Goal: Task Accomplishment & Management: Complete application form

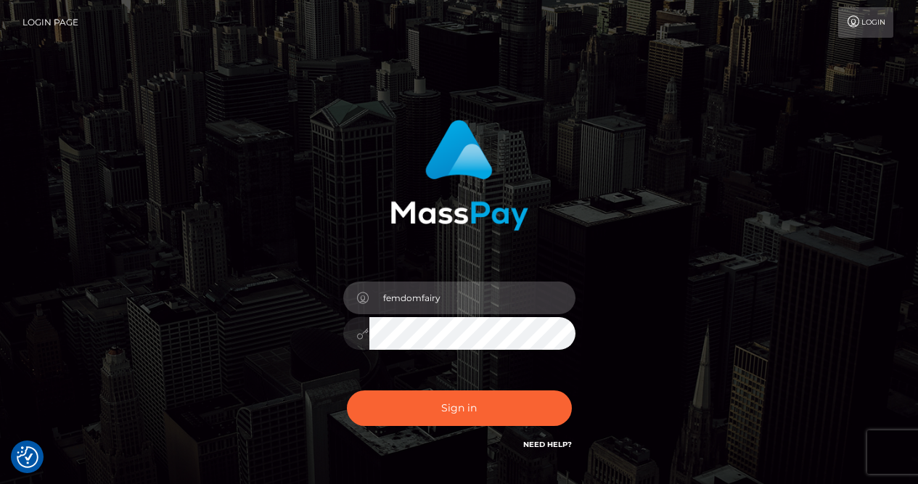
type input "femdomfairy"
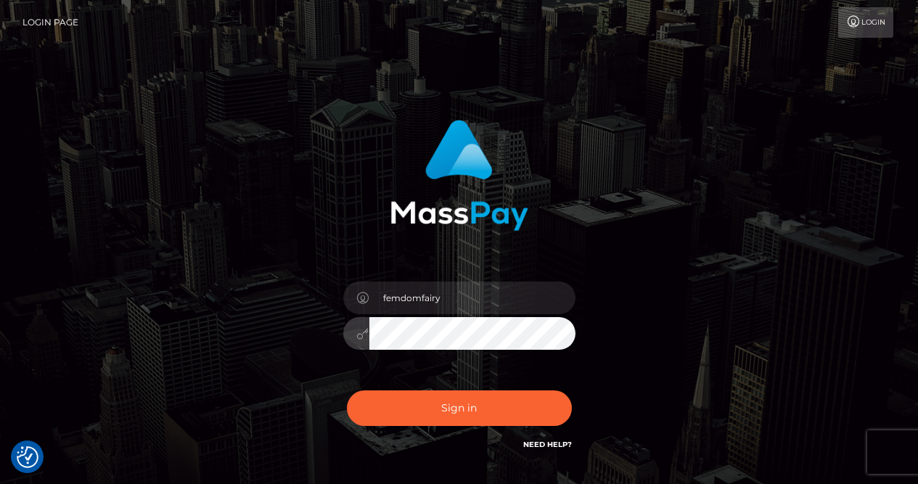
click at [459, 408] on button "Sign in" at bounding box center [459, 409] width 225 height 36
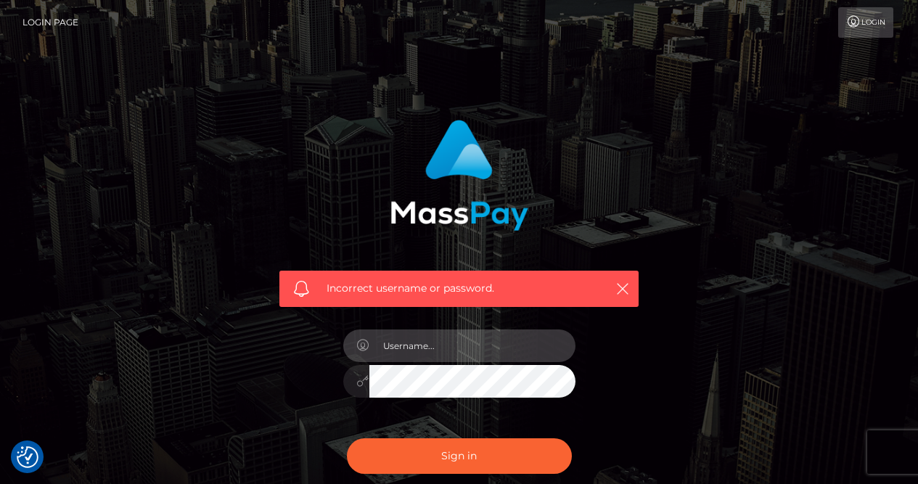
click at [515, 344] on input "text" at bounding box center [472, 346] width 206 height 33
click at [516, 343] on input "text" at bounding box center [472, 346] width 206 height 33
click at [555, 346] on input "text" at bounding box center [472, 346] width 206 height 33
click at [488, 345] on input "text" at bounding box center [472, 346] width 206 height 33
type input "sweetbabeangelQ"
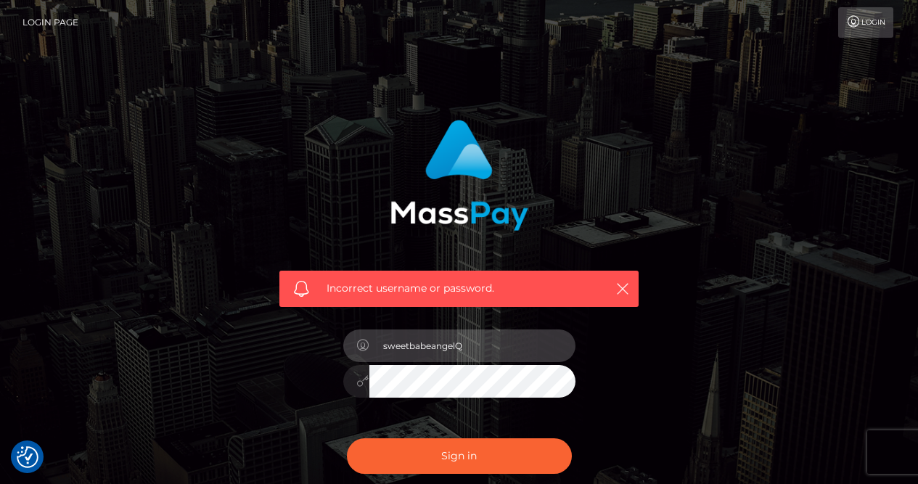
click at [459, 455] on button "Sign in" at bounding box center [459, 456] width 225 height 36
paste input "mailto:[EMAIL_ADDRESS][DOMAIN_NAME]"
click at [449, 348] on input "mailto:[EMAIL_ADDRESS][DOMAIN_NAME]" at bounding box center [472, 346] width 206 height 33
click at [448, 347] on input "mailto:[EMAIL_ADDRESS][DOMAIN_NAME]" at bounding box center [472, 346] width 206 height 33
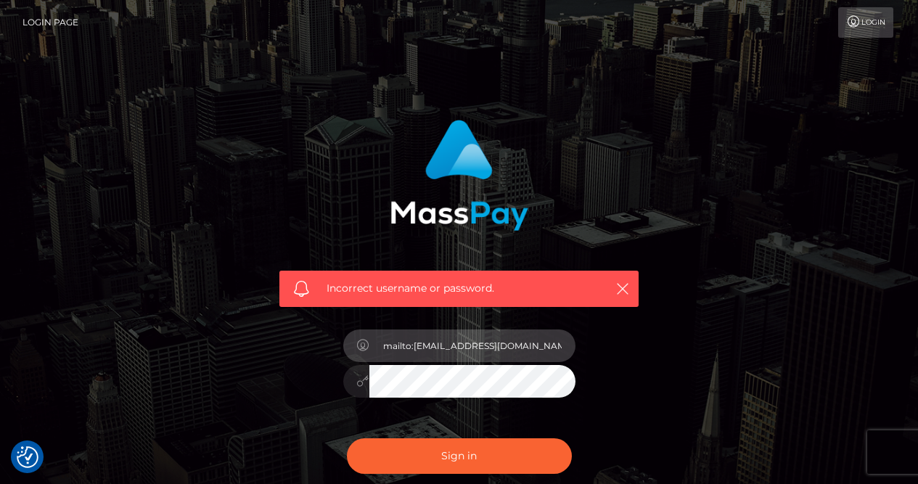
click at [448, 347] on input "mailto:[EMAIL_ADDRESS][DOMAIN_NAME]" at bounding box center [472, 346] width 206 height 33
paste input "text"
drag, startPoint x: 413, startPoint y: 347, endPoint x: 326, endPoint y: 328, distance: 89.1
click at [326, 328] on div "Incorrect username or password. mailto:sweetbabeangel@icloud.com" at bounding box center [459, 310] width 381 height 403
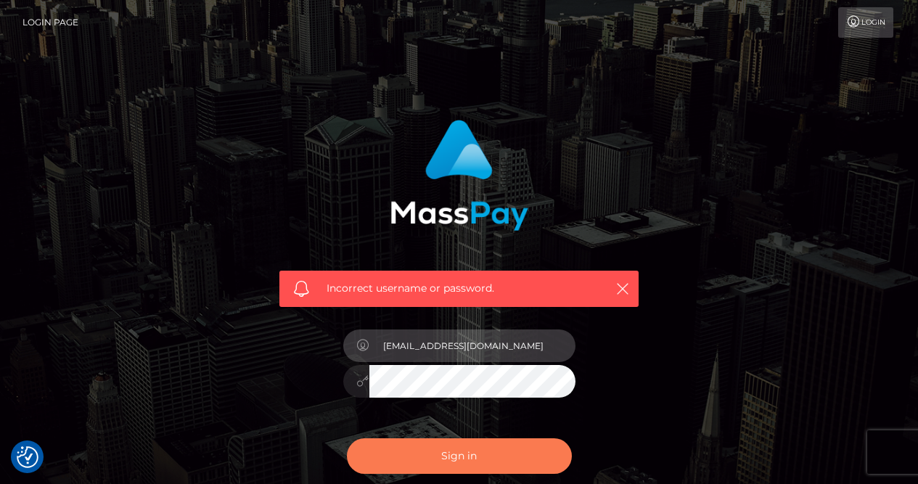
type input "sweetbabeangel@icloud.com"
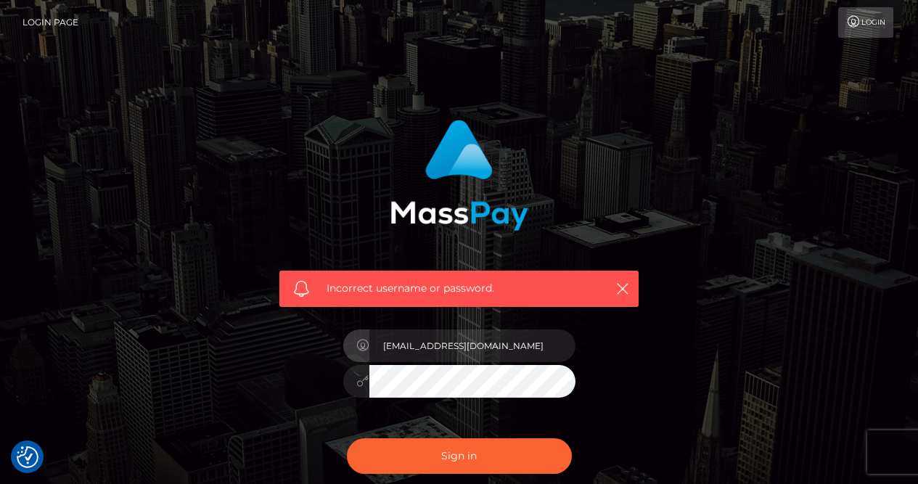
click at [438, 454] on button "Sign in" at bounding box center [459, 456] width 225 height 36
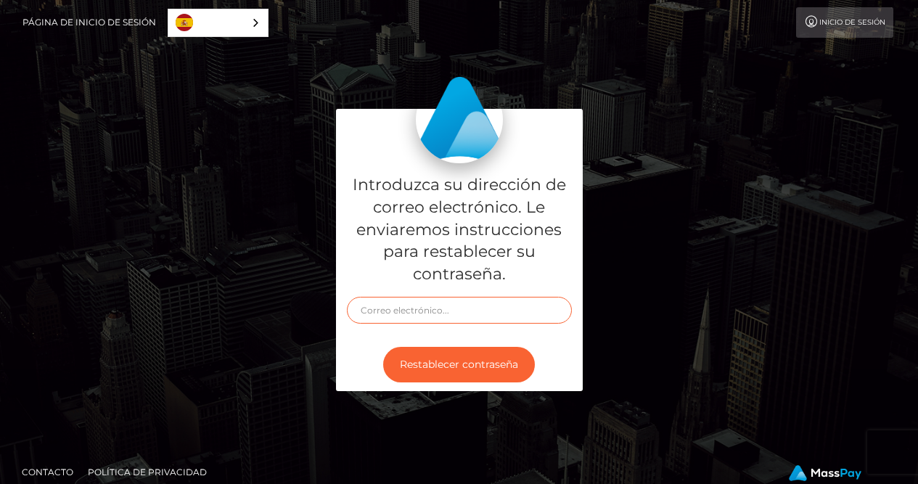
type input "sweetbabeangel@icloud.com"
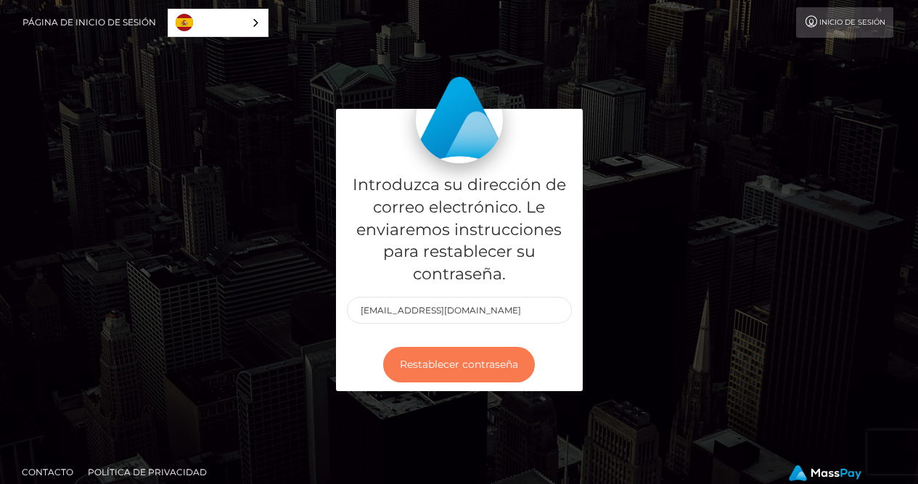
click at [487, 359] on button "Restablecer contraseña" at bounding box center [459, 365] width 152 height 36
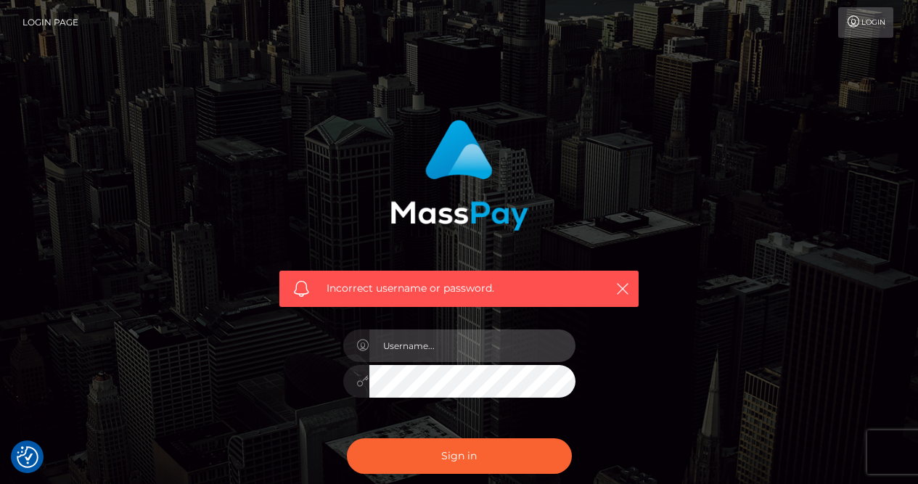
click at [435, 356] on input "text" at bounding box center [472, 346] width 206 height 33
paste input "mailto:[EMAIL_ADDRESS][DOMAIN_NAME]"
drag, startPoint x: 412, startPoint y: 346, endPoint x: 202, endPoint y: 330, distance: 211.0
click at [202, 330] on div "Incorrect username or password. mailto:[EMAIL_ADDRESS][DOMAIN_NAME]" at bounding box center [459, 317] width 827 height 417
type input "[EMAIL_ADDRESS][DOMAIN_NAME]"
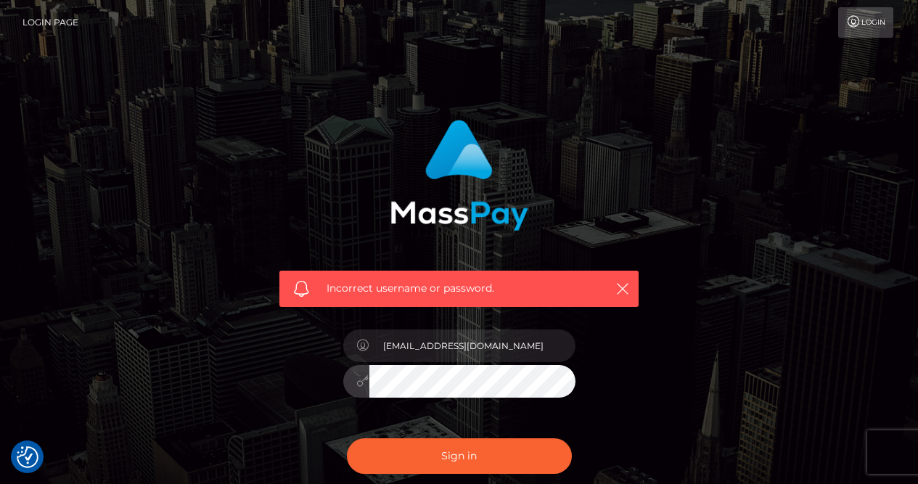
click at [459, 455] on button "Sign in" at bounding box center [459, 456] width 225 height 36
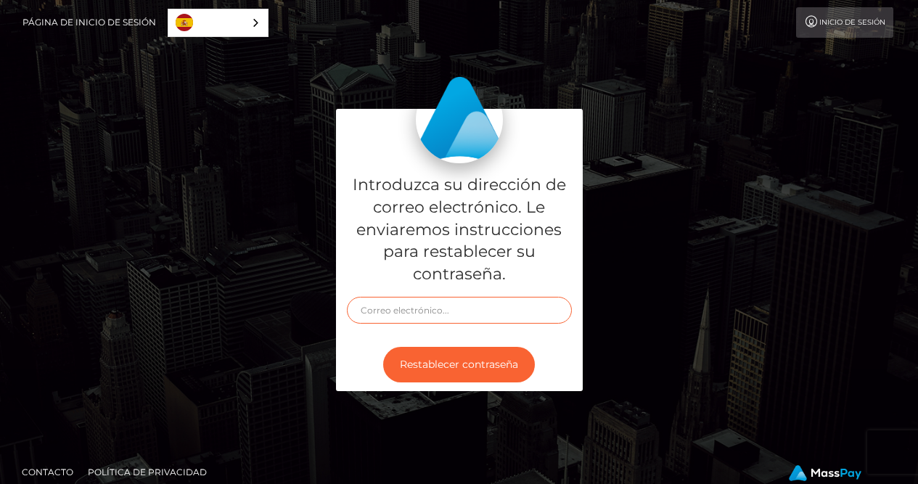
click at [441, 314] on input "text" at bounding box center [459, 310] width 225 height 27
type input "[EMAIL_ADDRESS][DOMAIN_NAME]"
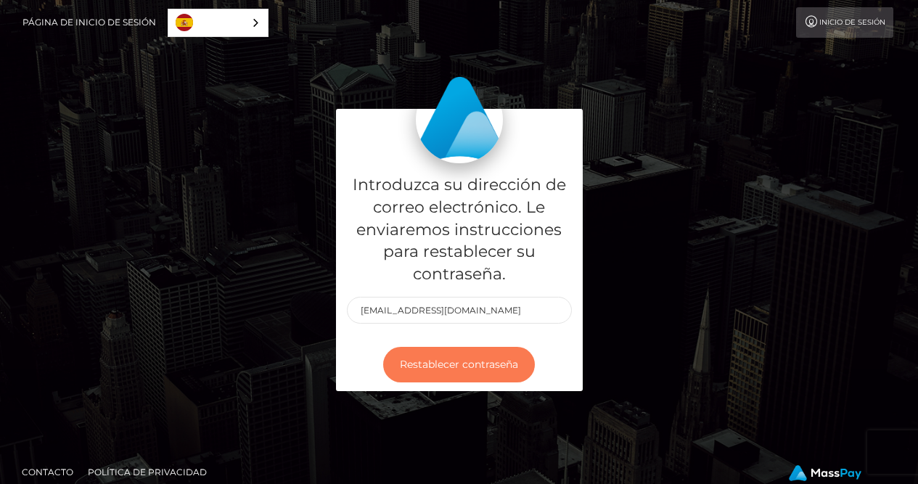
click at [455, 375] on button "Restablecer contraseña" at bounding box center [459, 365] width 152 height 36
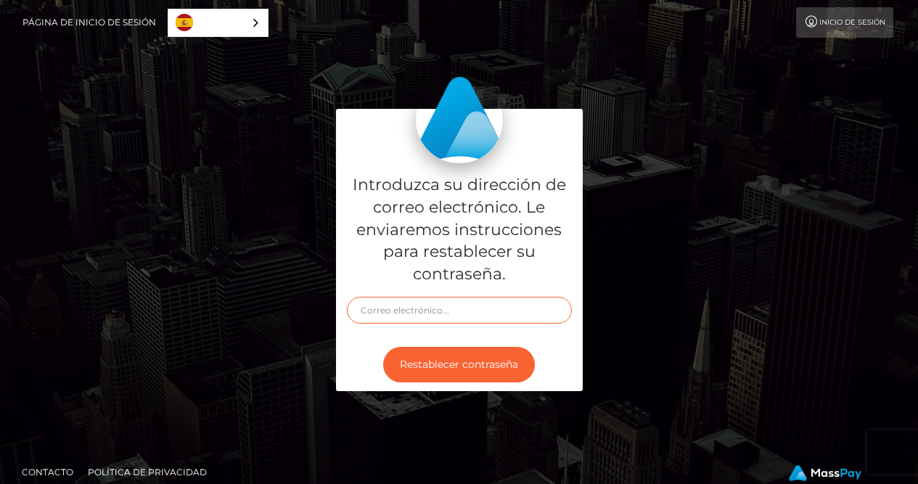
type input "sweetbabeangel@icloud.com"
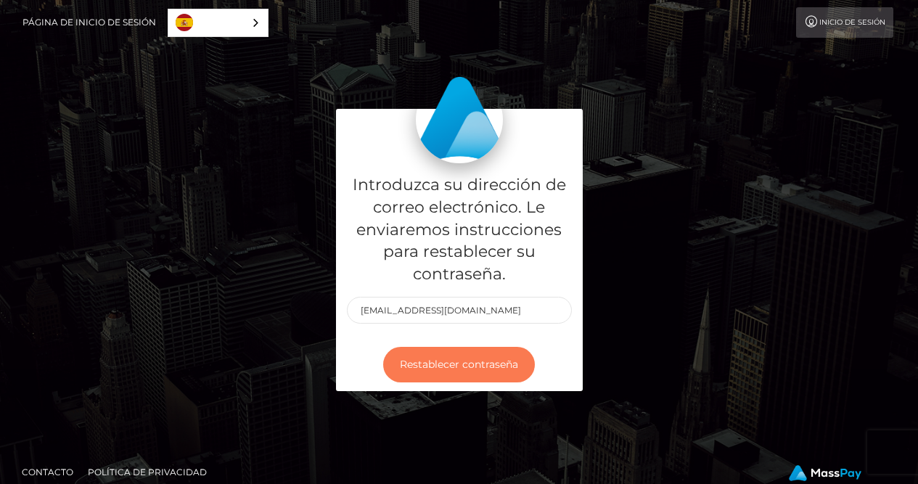
click at [477, 352] on button "Restablecer contraseña" at bounding box center [459, 365] width 152 height 36
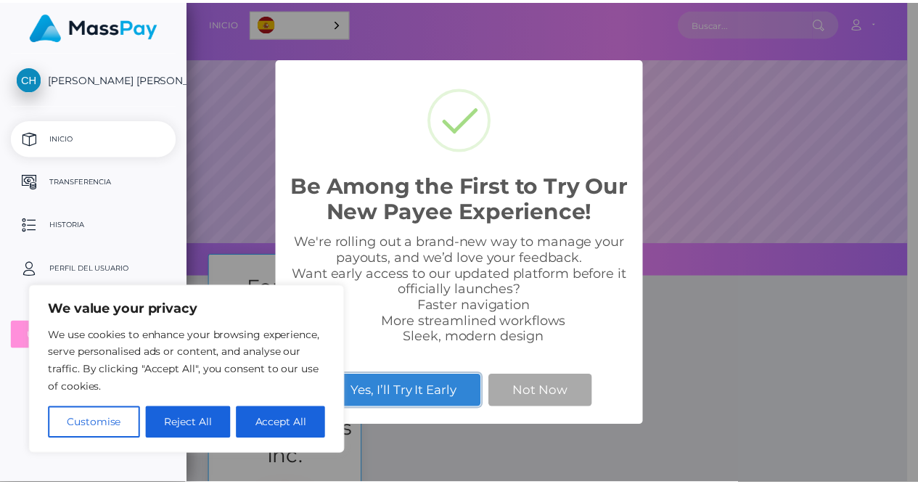
scroll to position [276, 729]
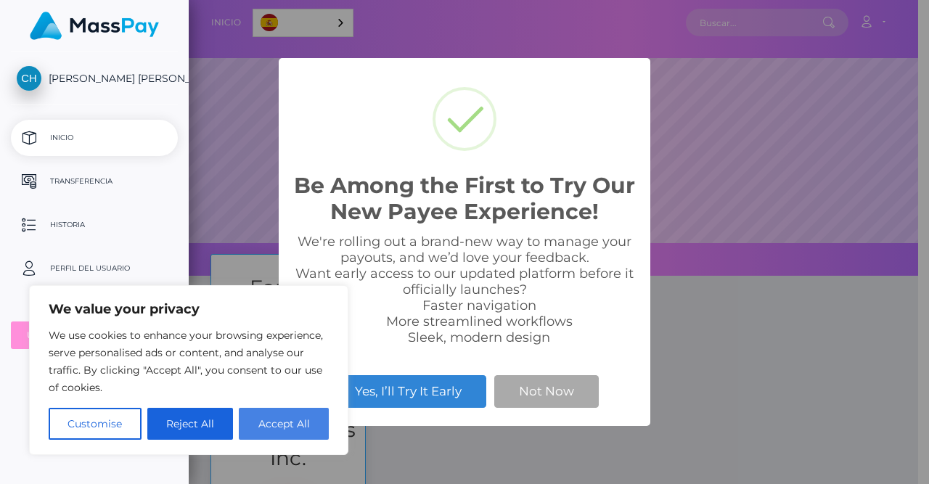
click at [316, 421] on button "Accept All" at bounding box center [284, 424] width 90 height 32
checkbox input "true"
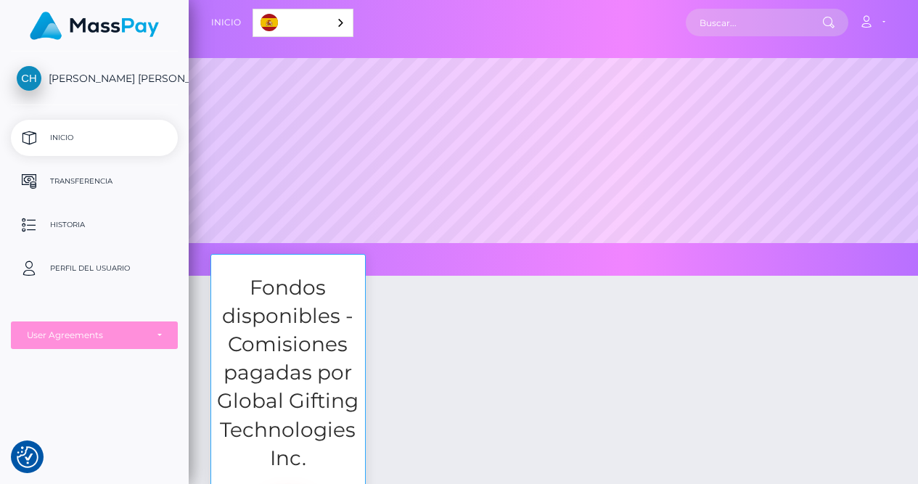
scroll to position [289, 0]
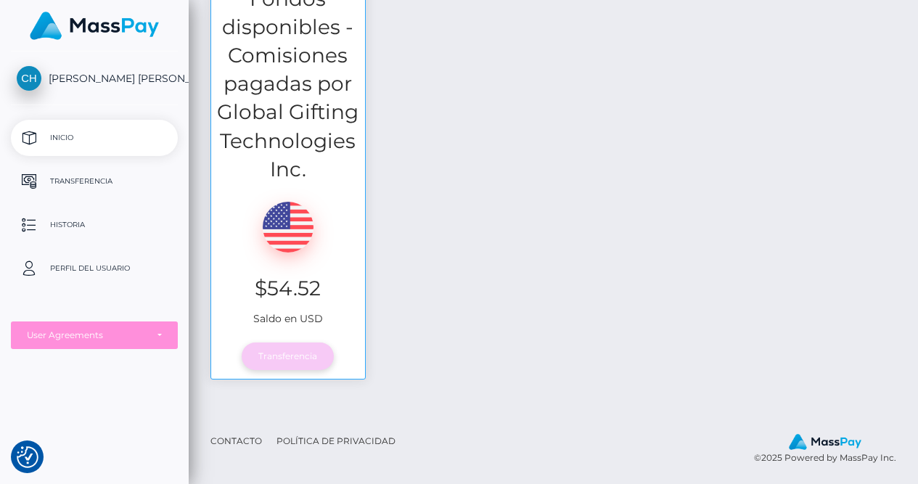
click at [295, 346] on link "Transferencia" at bounding box center [288, 357] width 92 height 28
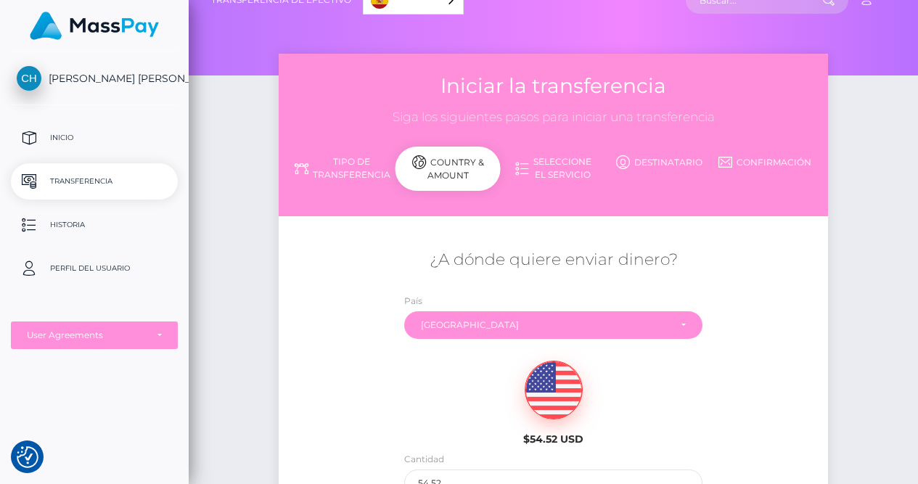
scroll to position [200, 0]
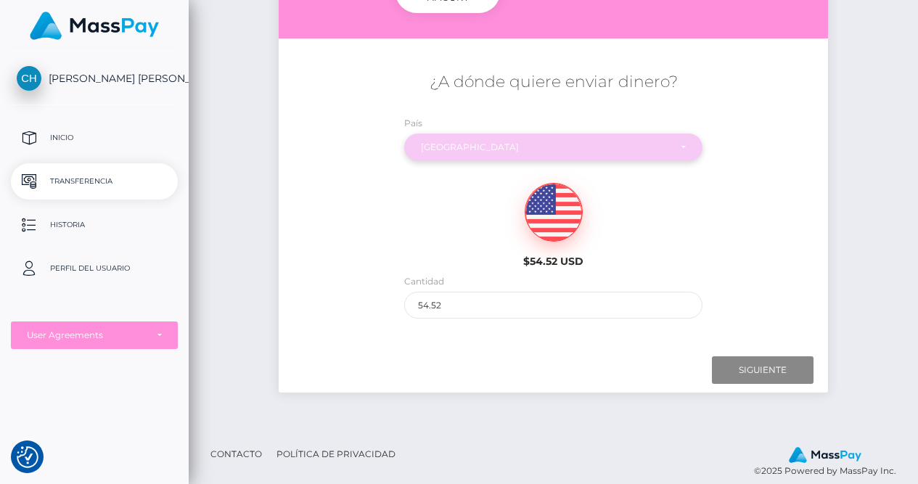
click at [522, 144] on div "Colombia" at bounding box center [545, 148] width 249 height 12
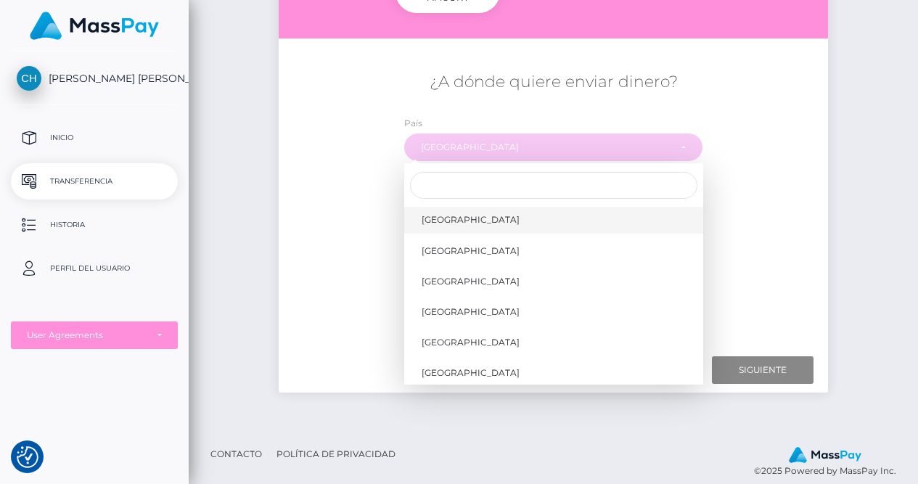
scroll to position [629, 0]
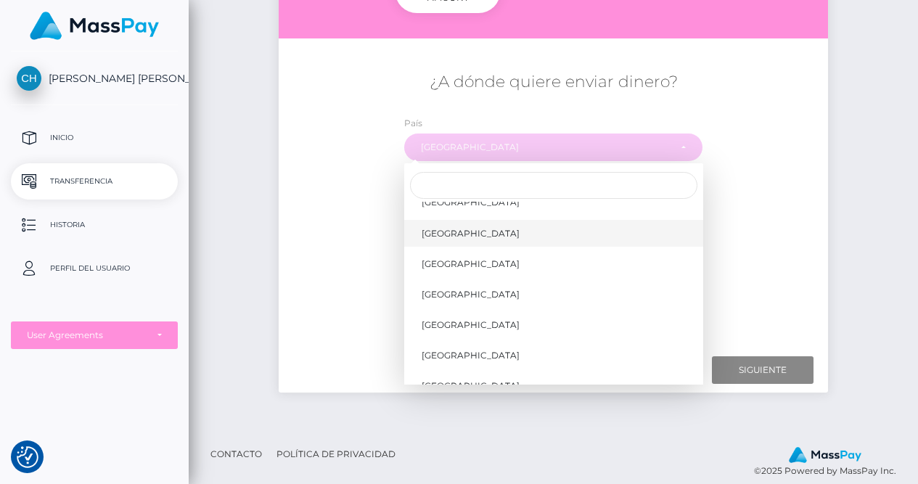
click at [515, 225] on link "Belgium" at bounding box center [553, 233] width 299 height 27
select select "BEL"
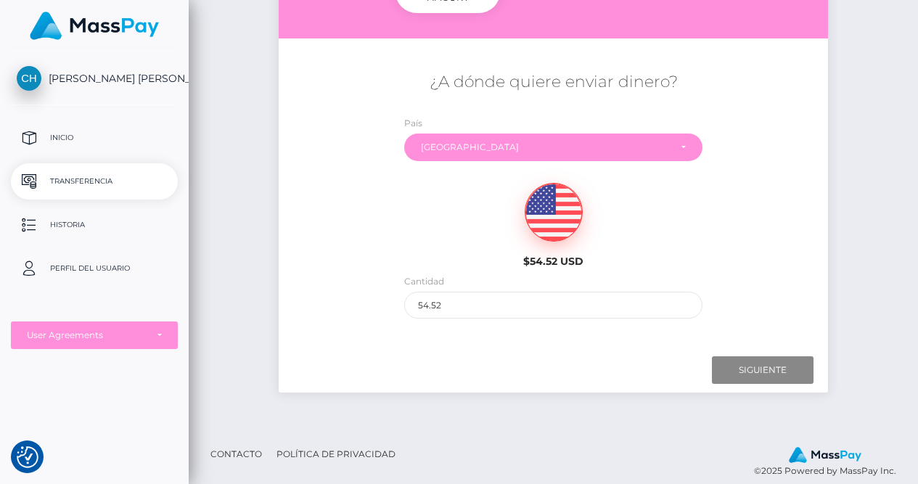
click at [561, 214] on img at bounding box center [554, 213] width 57 height 58
click at [778, 360] on input "Next" at bounding box center [763, 370] width 102 height 28
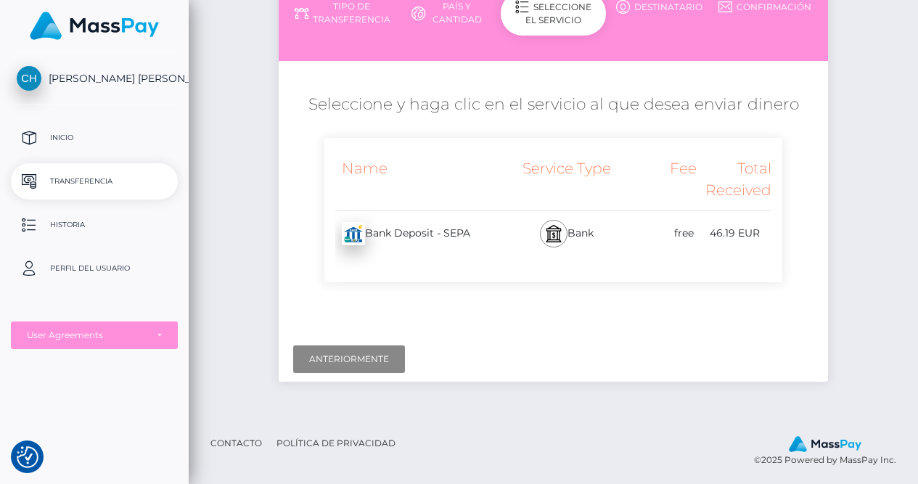
scroll to position [136, 0]
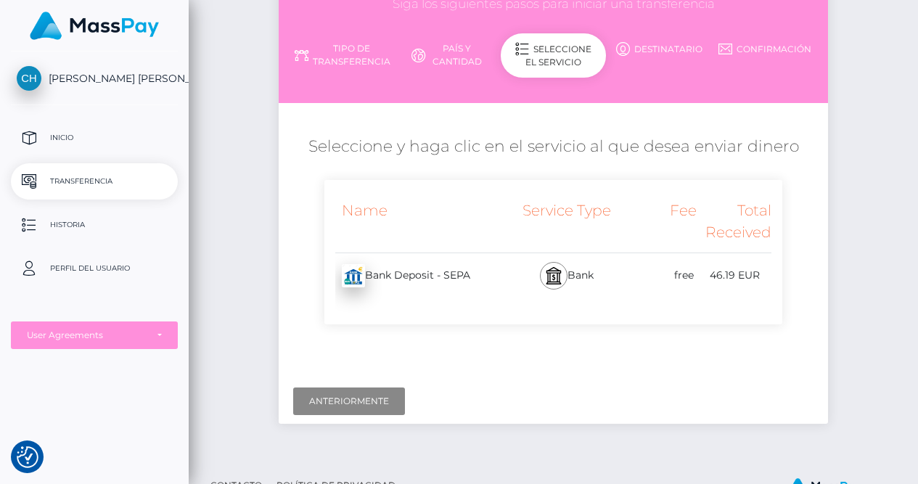
click at [721, 259] on div "46.19 EUR" at bounding box center [734, 275] width 75 height 33
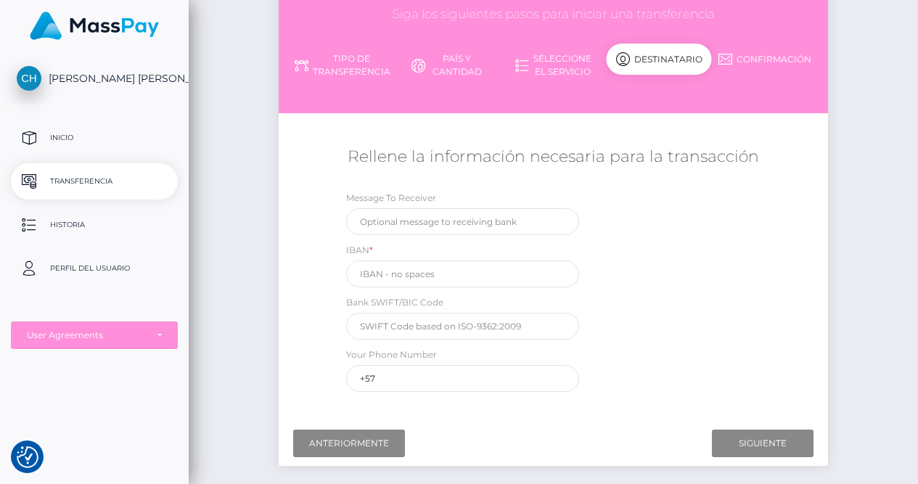
scroll to position [185, 0]
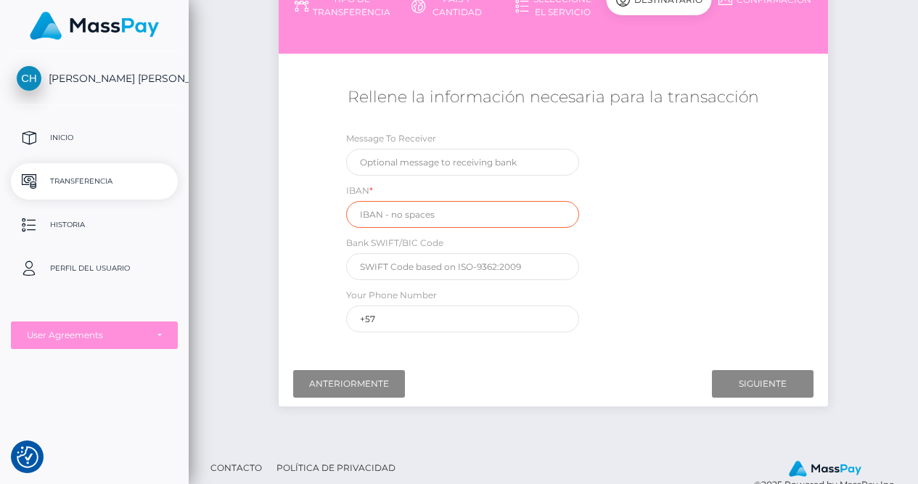
click at [430, 218] on input "text" at bounding box center [462, 214] width 233 height 27
drag, startPoint x: 380, startPoint y: 310, endPoint x: 343, endPoint y: 306, distance: 36.5
click at [343, 306] on div "Your Phone Number +57" at bounding box center [462, 309] width 255 height 45
click at [437, 255] on input "text" at bounding box center [462, 266] width 233 height 27
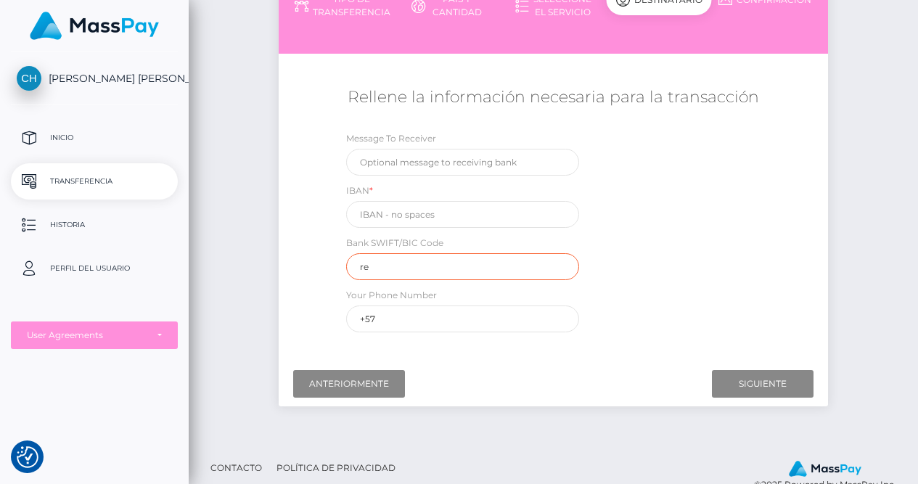
type input "r"
type input "REVOBEB2"
click at [436, 213] on input "text" at bounding box center [462, 214] width 233 height 27
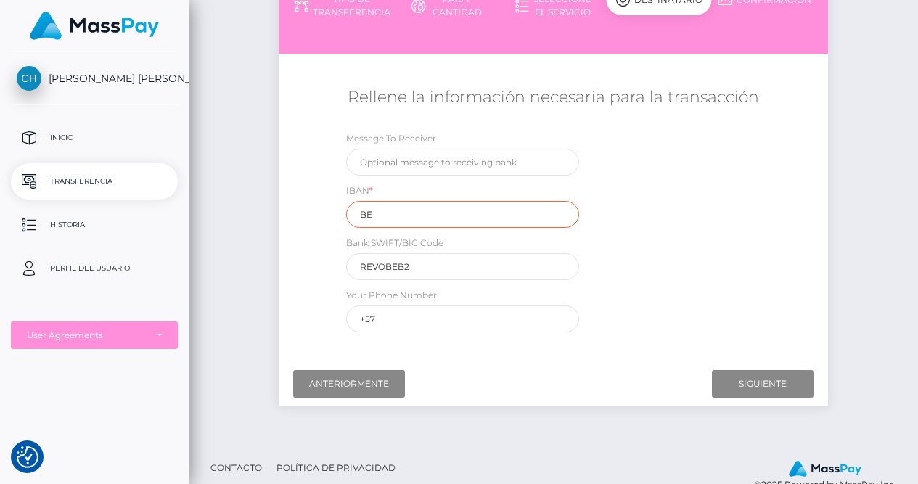
type input "B"
type input "BE73650623771560"
click at [377, 314] on input "+57" at bounding box center [462, 319] width 233 height 27
type input "+"
type input "+32"
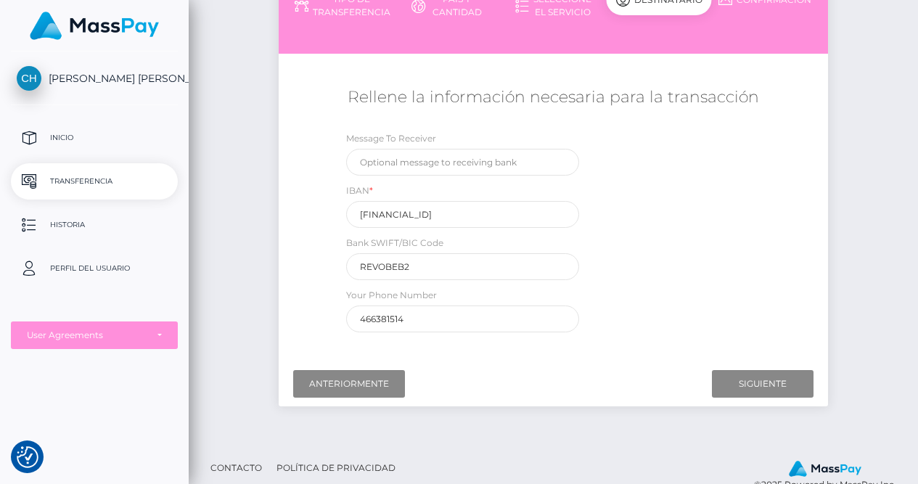
click at [425, 313] on input "466381514" at bounding box center [462, 319] width 233 height 27
click at [361, 310] on input "466381514" at bounding box center [462, 319] width 233 height 27
type input "+32 466381514"
click at [779, 380] on input "Next" at bounding box center [763, 384] width 102 height 28
click at [486, 152] on input "text" at bounding box center [462, 162] width 233 height 27
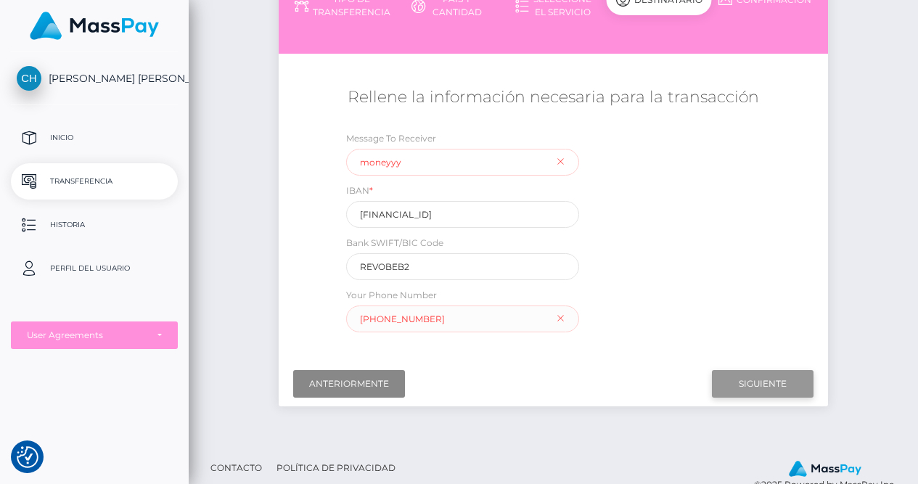
type input "moneyyy"
click at [751, 383] on input "Next" at bounding box center [763, 384] width 102 height 28
click at [774, 381] on input "Next" at bounding box center [763, 384] width 102 height 28
click at [560, 314] on div "Your Phone Number +32 466381514" at bounding box center [462, 309] width 233 height 45
click at [561, 311] on div "Your Phone Number +32 466381514" at bounding box center [462, 309] width 233 height 45
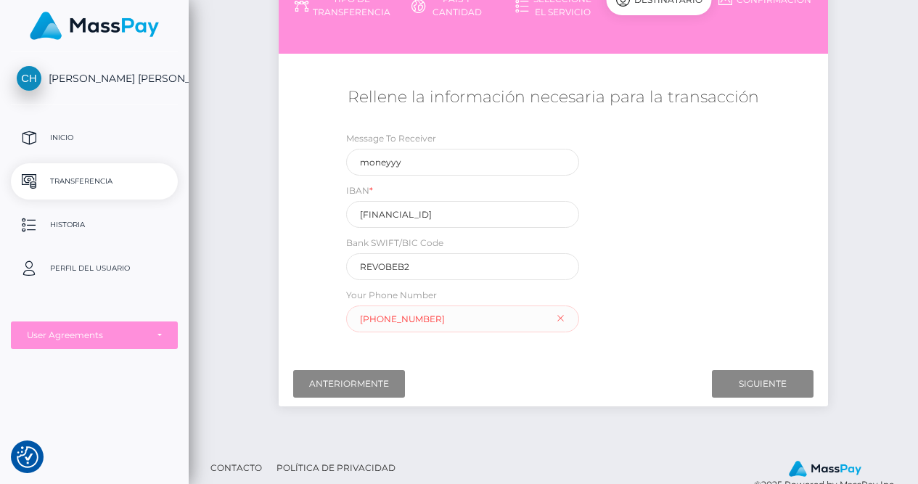
click at [560, 311] on div "Your Phone Number +32 466381514" at bounding box center [462, 309] width 233 height 45
click at [532, 317] on input "+32 466381514" at bounding box center [462, 319] width 233 height 27
drag, startPoint x: 360, startPoint y: 310, endPoint x: 307, endPoint y: 309, distance: 53.0
click at [309, 308] on div "Rellene la información necesaria para la transacción Message To Receiver moneyy…" at bounding box center [554, 209] width 550 height 261
click at [781, 375] on input "Next" at bounding box center [763, 384] width 102 height 28
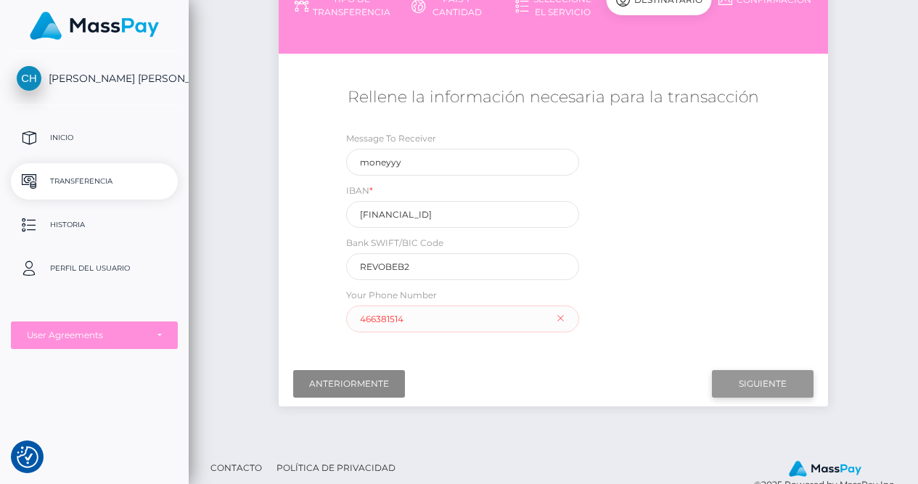
click at [766, 378] on input "Next" at bounding box center [763, 384] width 102 height 28
click at [765, 378] on input "Next" at bounding box center [763, 384] width 102 height 28
click at [763, 377] on input "Next" at bounding box center [763, 384] width 102 height 28
click at [760, 375] on input "Next" at bounding box center [763, 384] width 102 height 28
click at [567, 310] on input "466381514" at bounding box center [462, 319] width 233 height 27
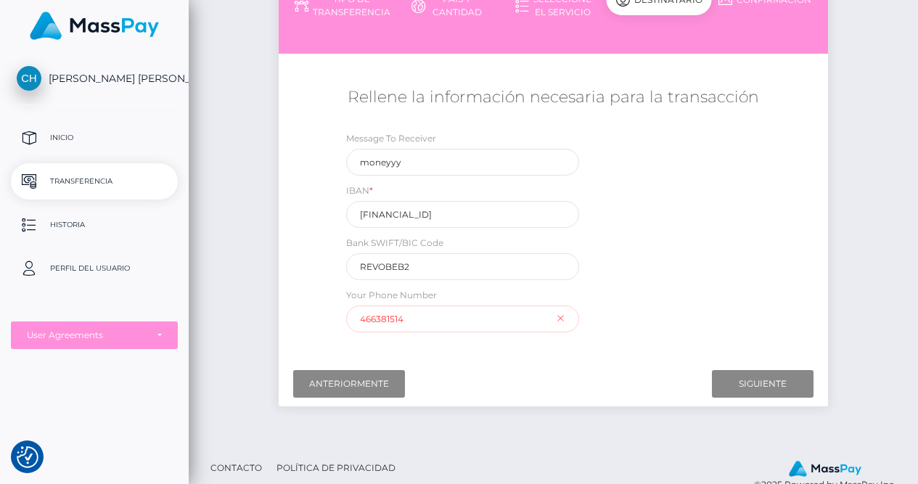
click at [555, 316] on input "466381514" at bounding box center [462, 319] width 233 height 27
click at [558, 315] on div "Your Phone Number 466381514" at bounding box center [462, 309] width 233 height 45
click at [563, 314] on div "Your Phone Number 466381514" at bounding box center [462, 309] width 233 height 45
click at [533, 319] on input "466381514" at bounding box center [462, 319] width 233 height 27
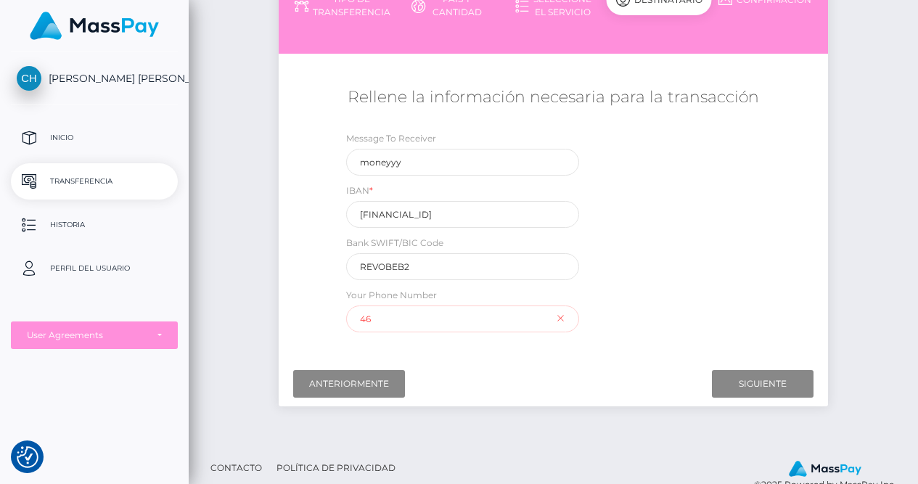
type input "4"
click at [665, 230] on div "Message To Receiver moneyyy IBAN * BE73650623771560 Bank SWIFT/BIC Code REVOBEB…" at bounding box center [553, 235] width 458 height 209
click at [760, 379] on input "Next" at bounding box center [763, 384] width 102 height 28
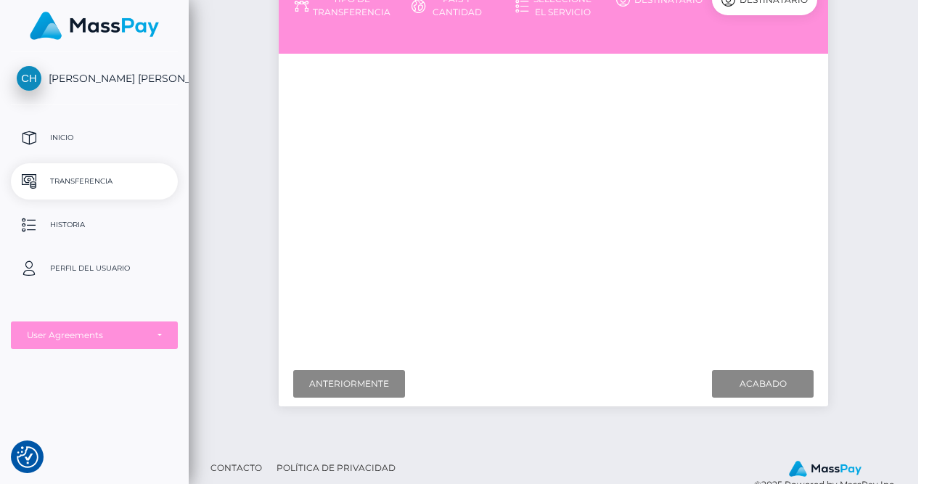
click at [761, 378] on div "Loading! × Getting a final quote. OK Cancel" at bounding box center [464, 242] width 929 height 484
click at [761, 377] on div "Loading! × Getting a final quote. OK Cancel" at bounding box center [464, 242] width 929 height 484
click at [679, 260] on div "Loading! × Getting a final quote. OK Cancel" at bounding box center [464, 242] width 929 height 484
click at [496, 152] on div "Loading! × Getting a final quote. OK Cancel" at bounding box center [464, 242] width 929 height 484
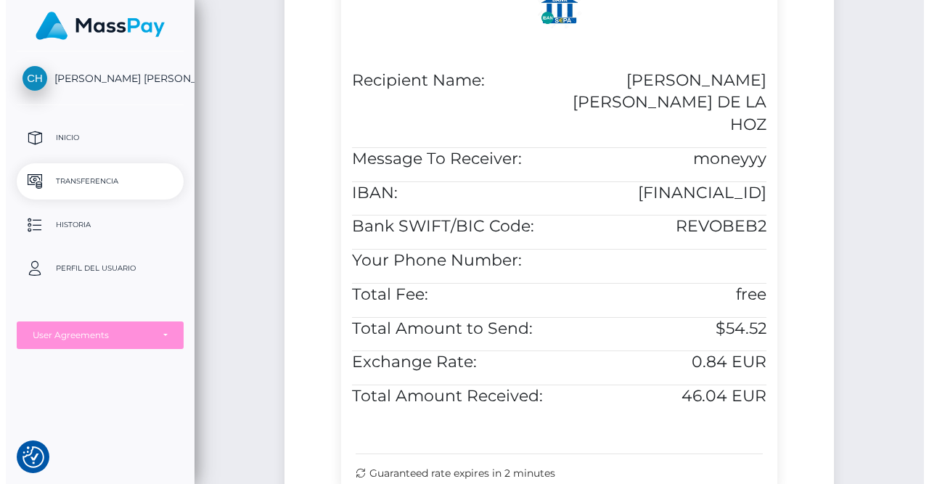
scroll to position [605, 0]
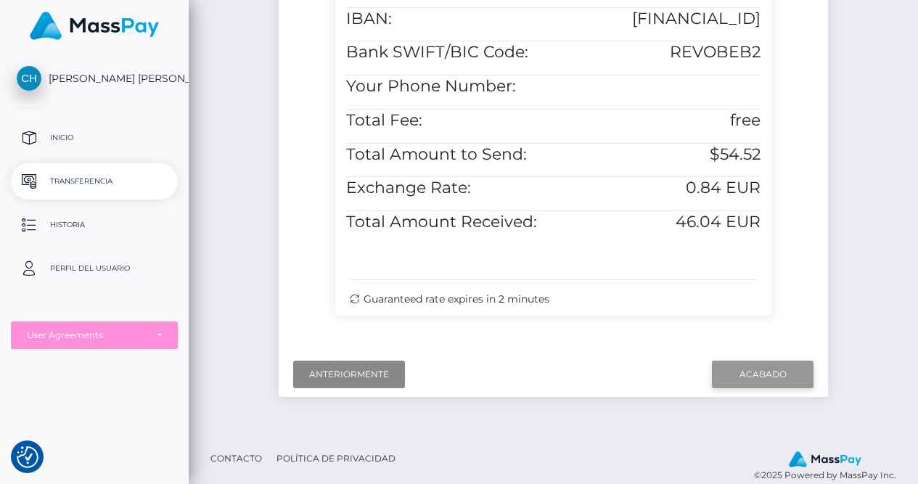
click at [765, 361] on input "Finish" at bounding box center [763, 375] width 102 height 28
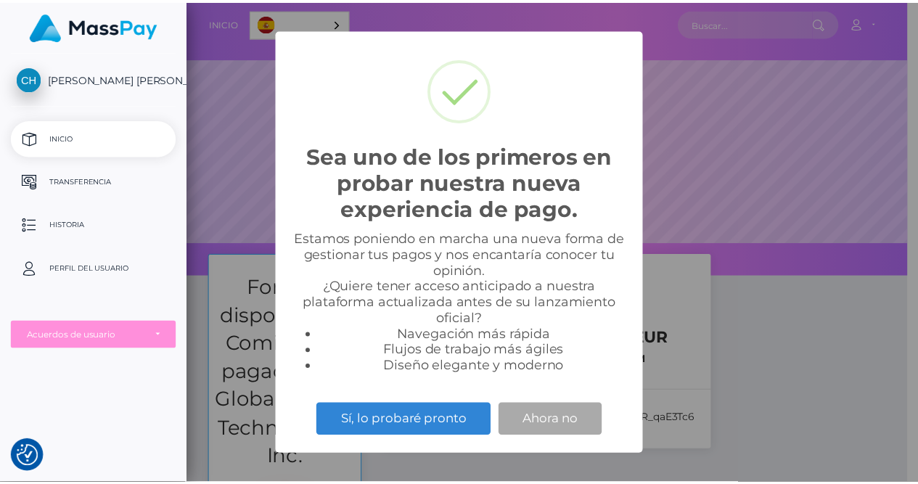
scroll to position [276, 729]
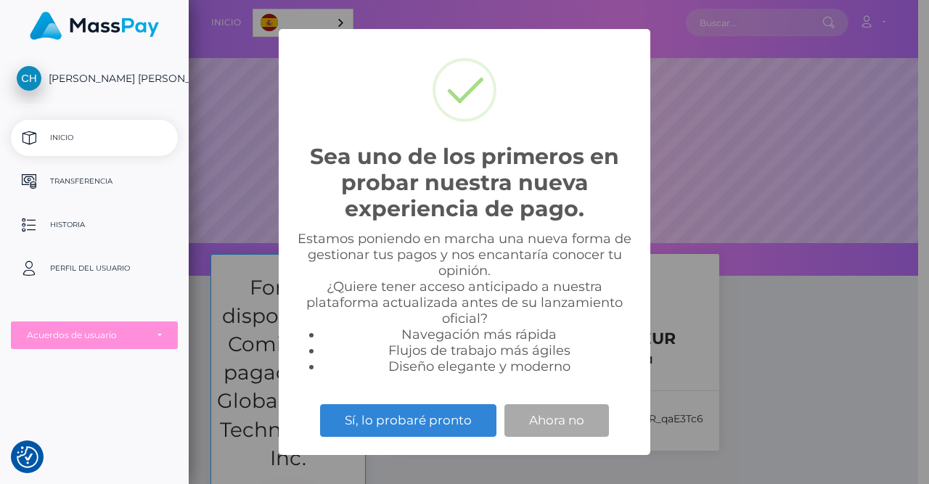
click at [552, 420] on button "Ahora no" at bounding box center [556, 420] width 105 height 32
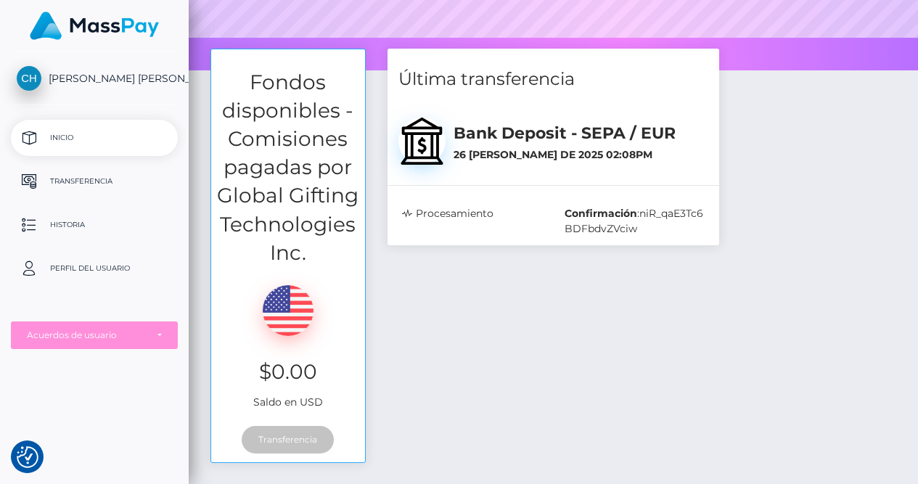
scroll to position [289, 0]
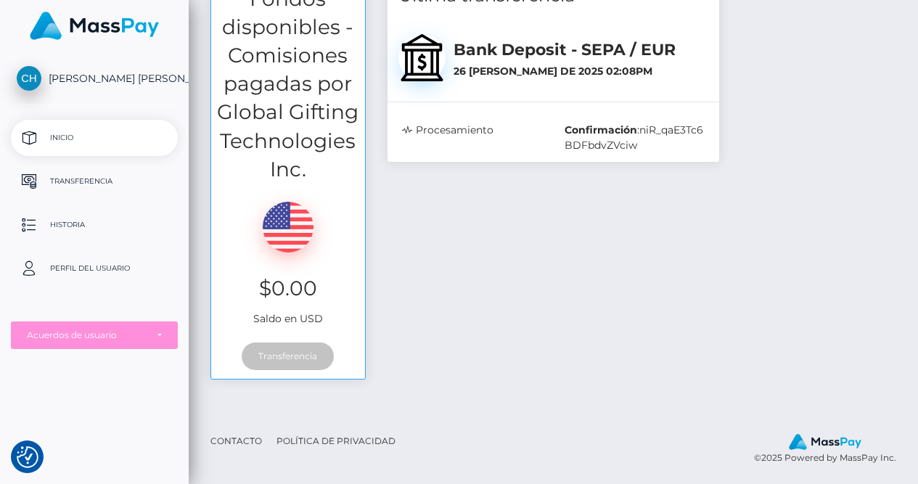
click at [440, 126] on div "Procesamiento" at bounding box center [472, 138] width 163 height 30
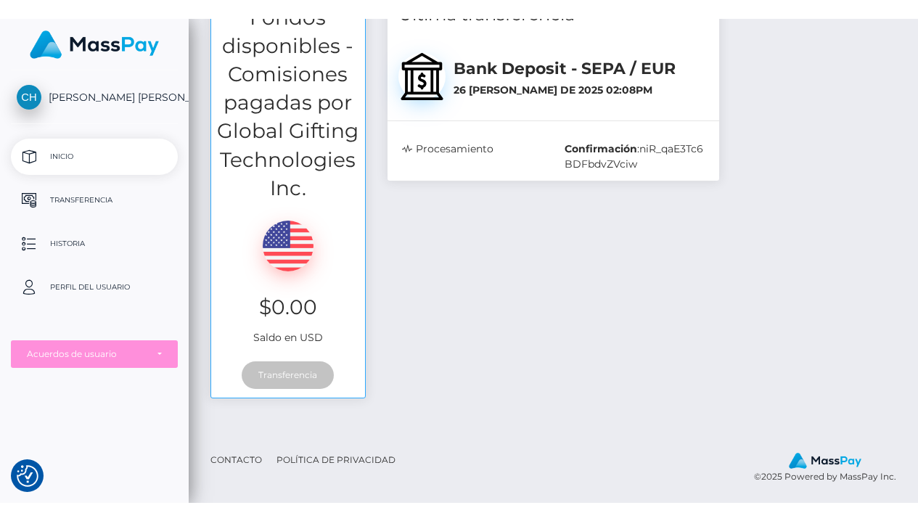
scroll to position [0, 0]
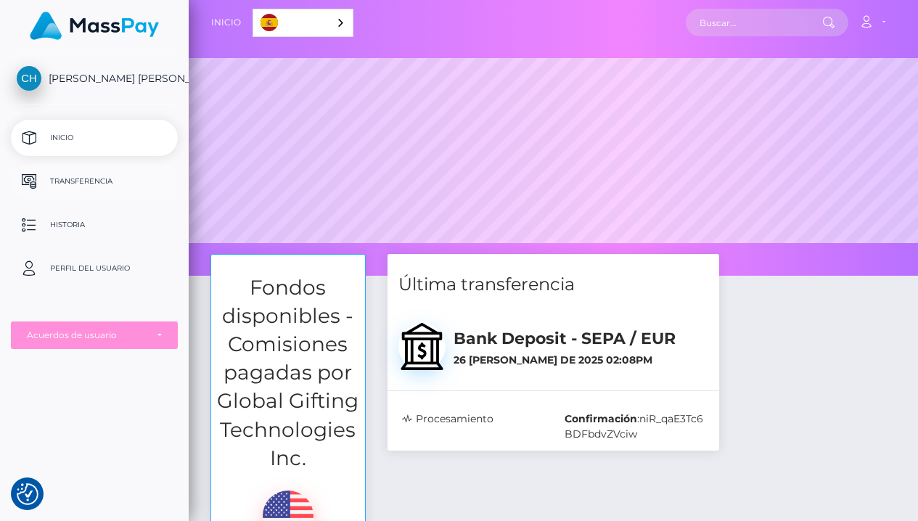
click at [99, 186] on p "Transferencia" at bounding box center [94, 182] width 155 height 22
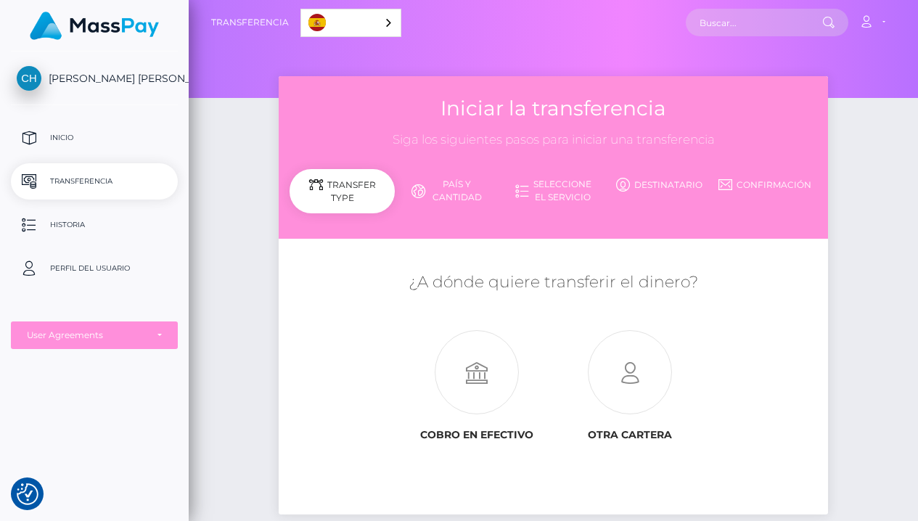
scroll to position [99, 0]
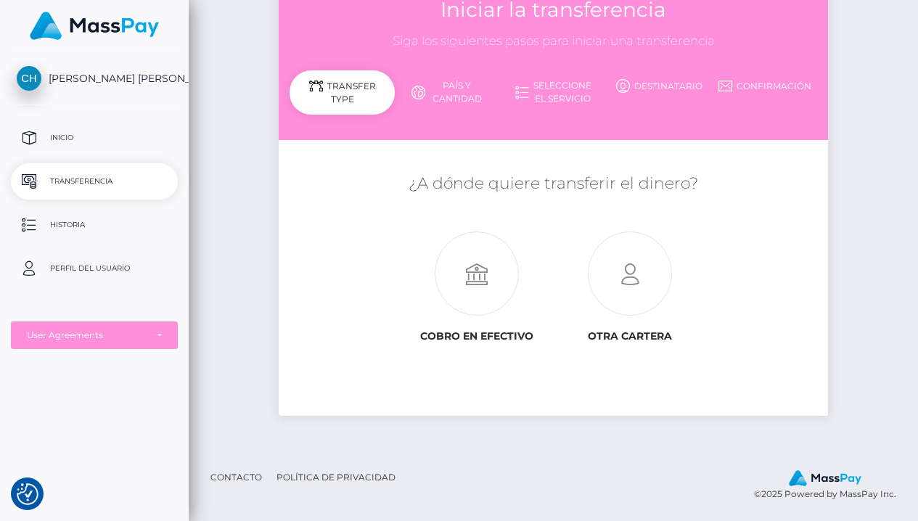
click at [438, 95] on link "País y cantidad" at bounding box center [448, 92] width 106 height 38
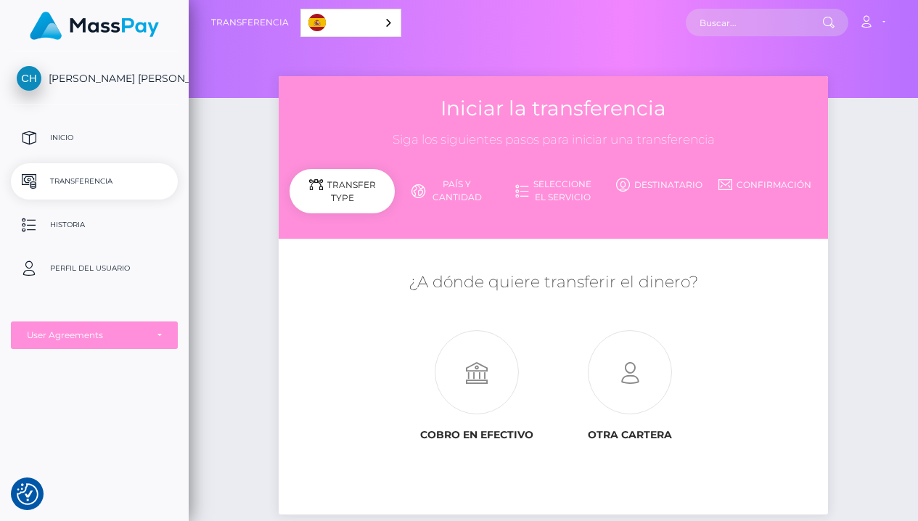
click at [465, 190] on link "País y cantidad" at bounding box center [448, 191] width 106 height 38
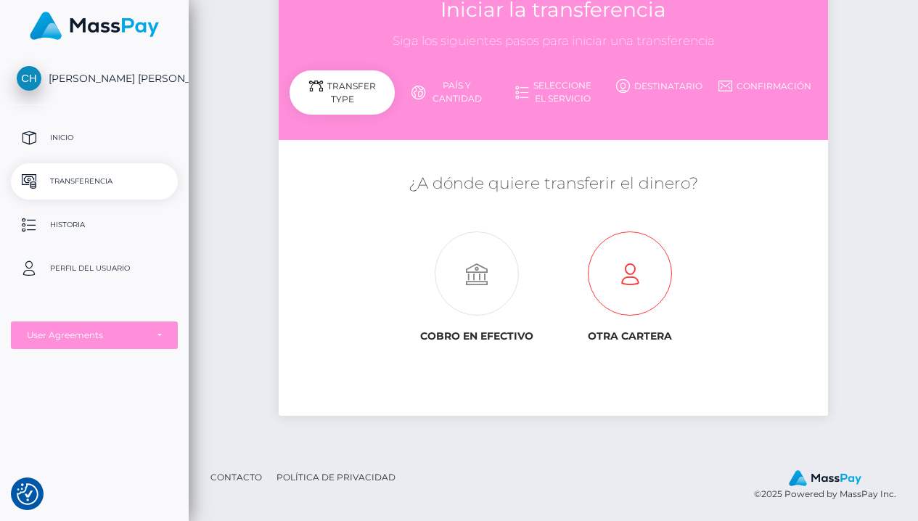
click at [643, 263] on icon at bounding box center [630, 274] width 152 height 84
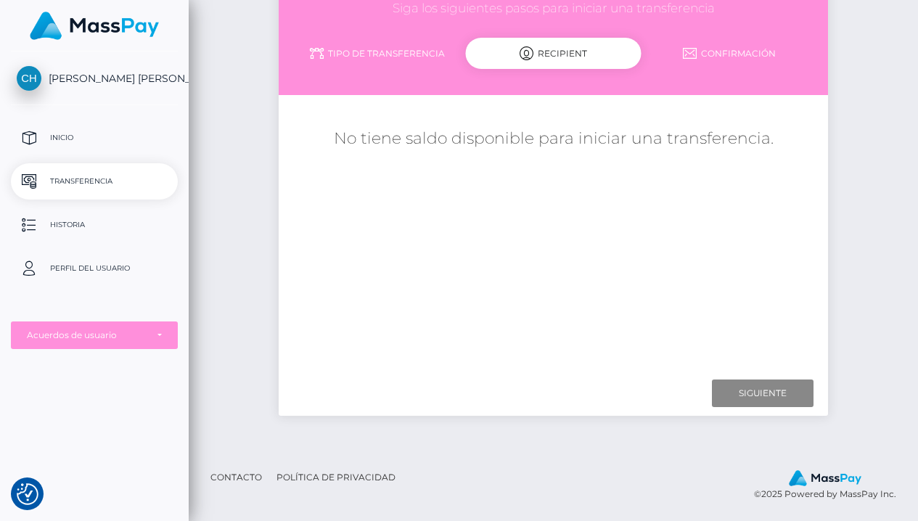
scroll to position [33, 0]
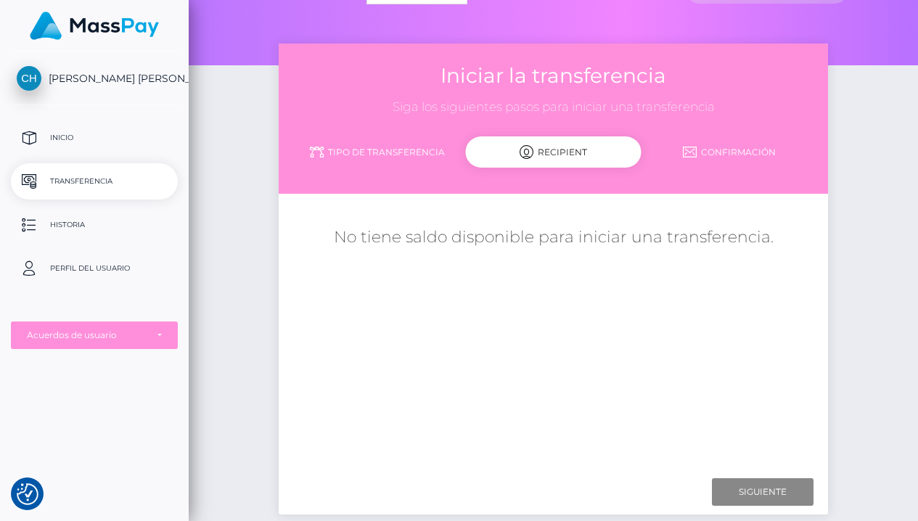
click at [352, 147] on link "Tipo de transferencia" at bounding box center [378, 151] width 176 height 25
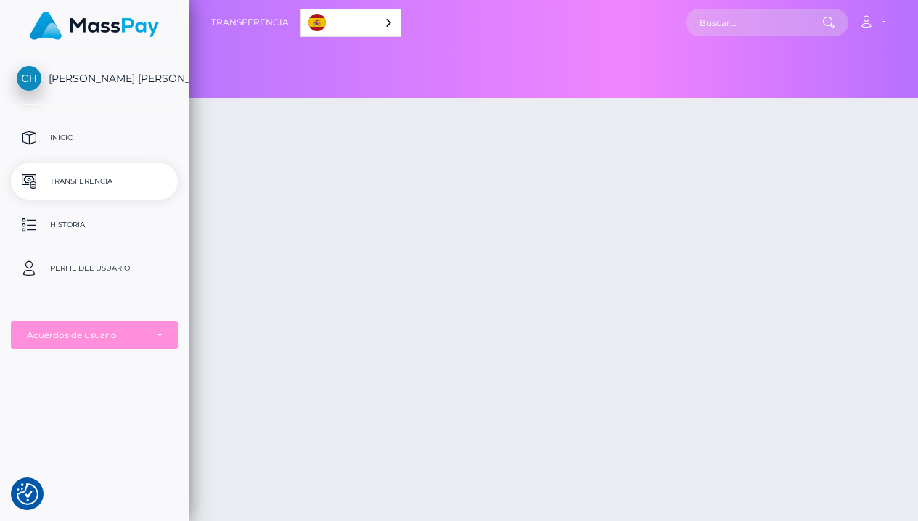
checkbox input "true"
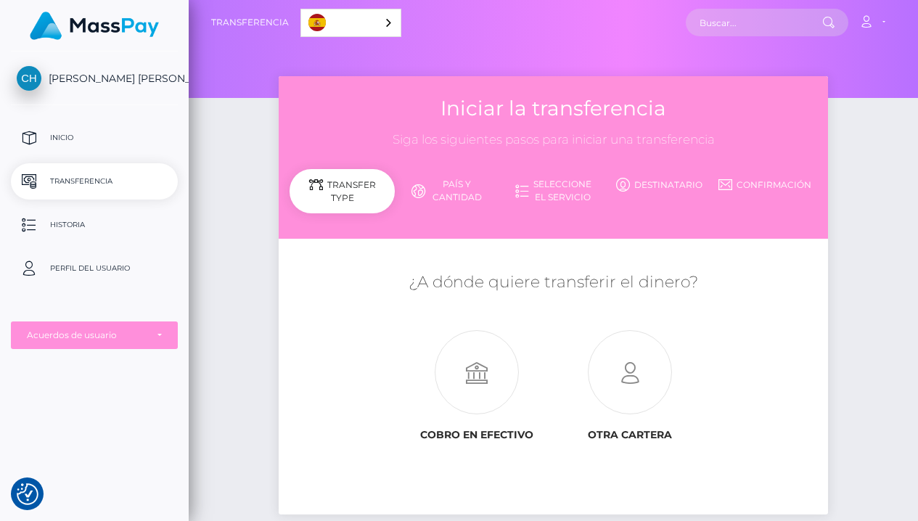
scroll to position [99, 0]
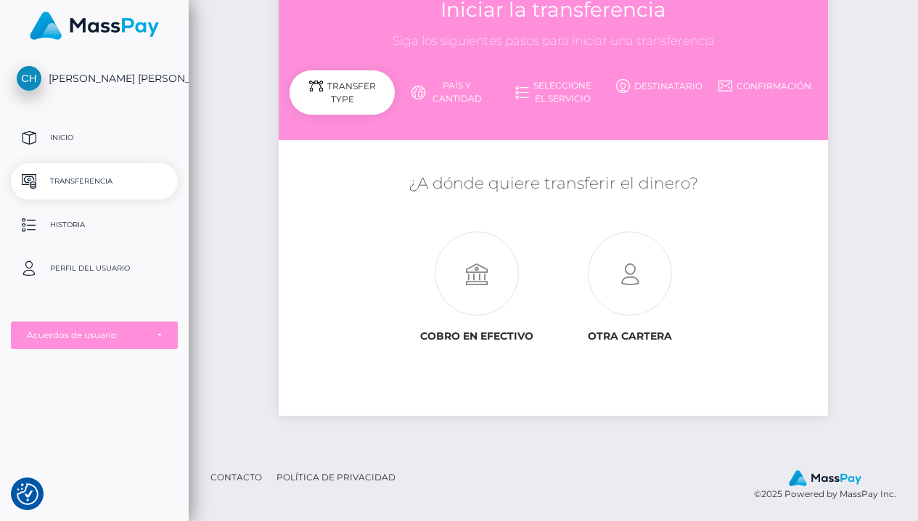
click at [480, 77] on link "País y cantidad" at bounding box center [448, 92] width 106 height 38
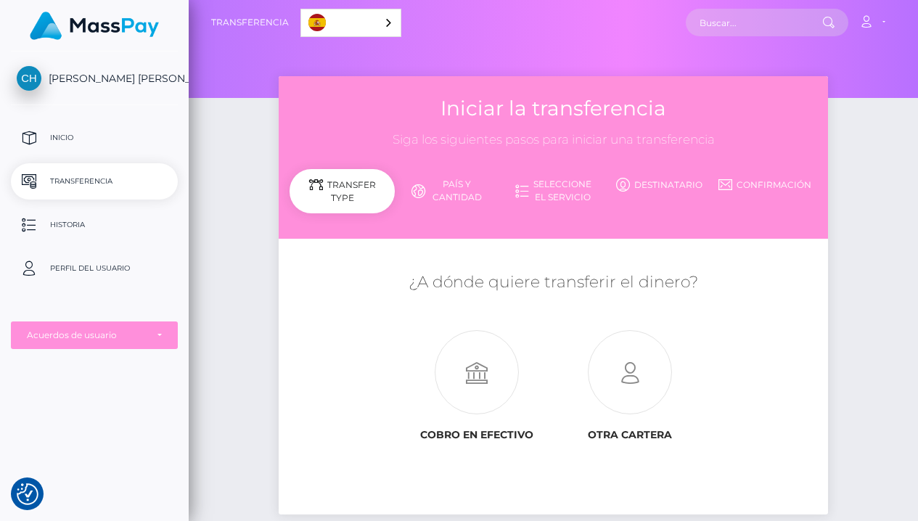
click at [459, 175] on link "País y cantidad" at bounding box center [448, 191] width 106 height 38
click at [454, 194] on link "País y cantidad" at bounding box center [448, 191] width 106 height 38
click at [580, 182] on link "Seleccione el servicio" at bounding box center [554, 191] width 106 height 38
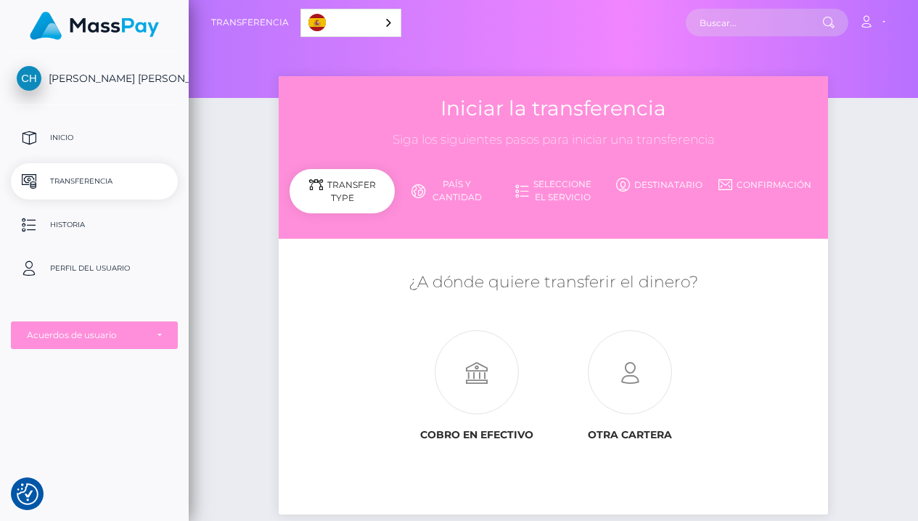
click at [798, 179] on link "Confirmación" at bounding box center [765, 184] width 106 height 25
click at [138, 133] on p "Inicio" at bounding box center [94, 138] width 155 height 22
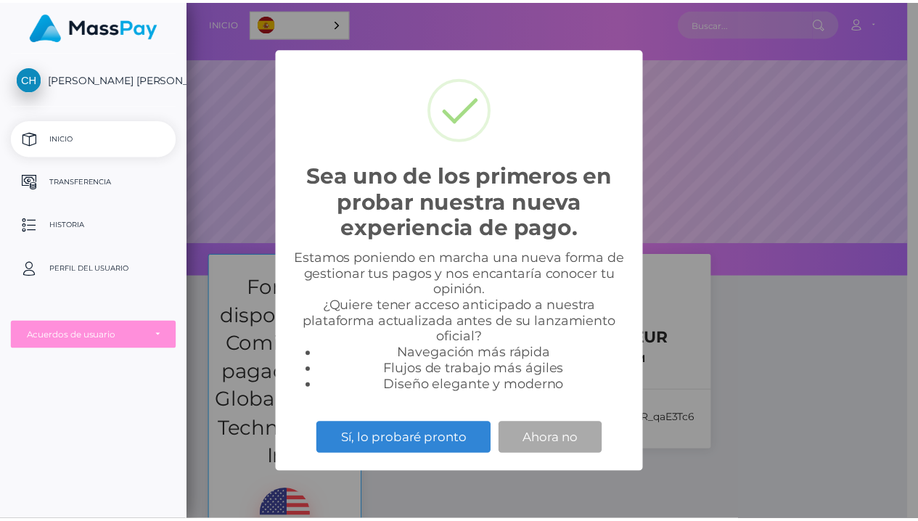
scroll to position [276, 729]
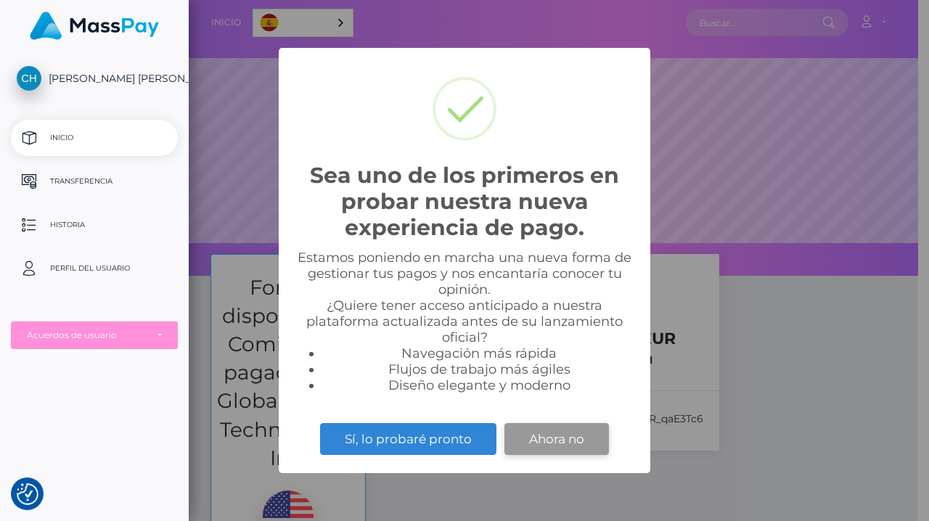
click at [557, 443] on button "Ahora no" at bounding box center [556, 439] width 105 height 32
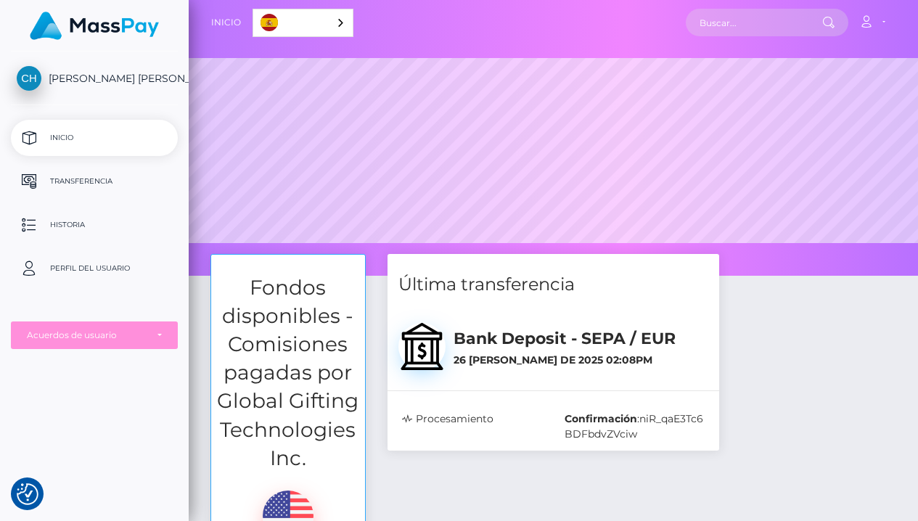
scroll to position [252, 0]
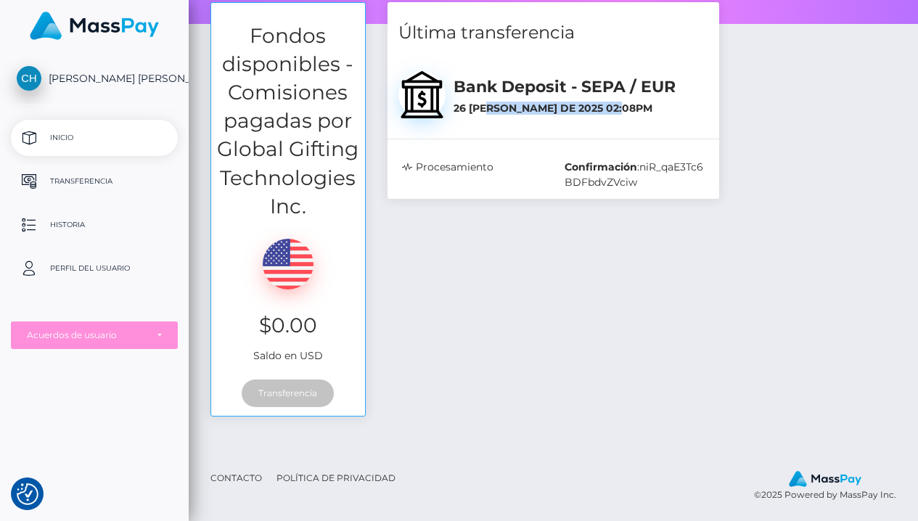
drag, startPoint x: 493, startPoint y: 110, endPoint x: 653, endPoint y: 105, distance: 160.5
click at [653, 105] on h6 "26 [PERSON_NAME] de 2025 02:08PM" at bounding box center [581, 108] width 255 height 12
